Goal: Task Accomplishment & Management: Use online tool/utility

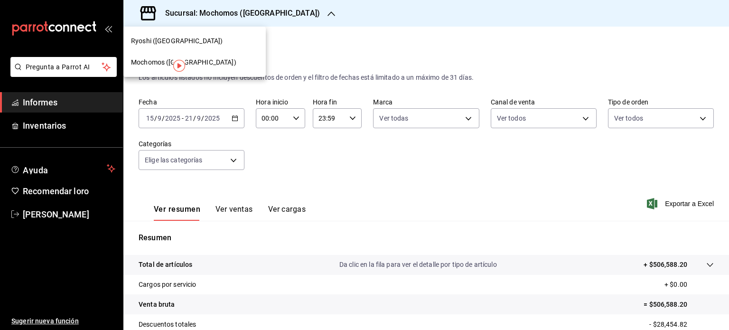
click at [222, 35] on div "Ryoshi ([GEOGRAPHIC_DATA])" at bounding box center [194, 40] width 142 height 21
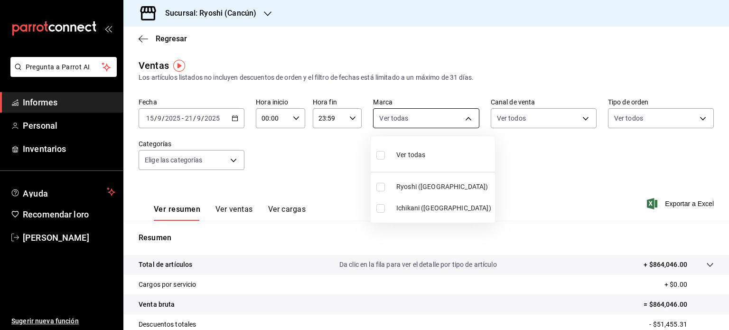
click at [458, 118] on body "Pregunta a Parrot AI Informes Personal Inventarios Ayuda Recomendar loro [PERSO…" at bounding box center [364, 165] width 729 height 330
click at [428, 149] on li "Ver todas" at bounding box center [430, 154] width 121 height 28
type input "26ca50e5-a845-484f-a54e-8a4432b79f59,e80bf875-3c9c-4ad9-8c6a-14c8262011fc"
checkbox input "true"
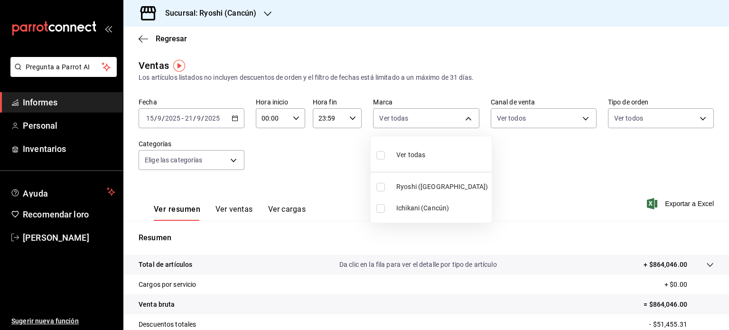
checkbox input "true"
click at [520, 189] on div at bounding box center [364, 165] width 729 height 330
click at [423, 207] on div "Ver resumen Ver ventas Ver cargas Exportar a Excel" at bounding box center [425, 200] width 605 height 39
click at [694, 208] on span "Exportar a Excel" at bounding box center [680, 203] width 65 height 11
